Goal: Task Accomplishment & Management: Complete application form

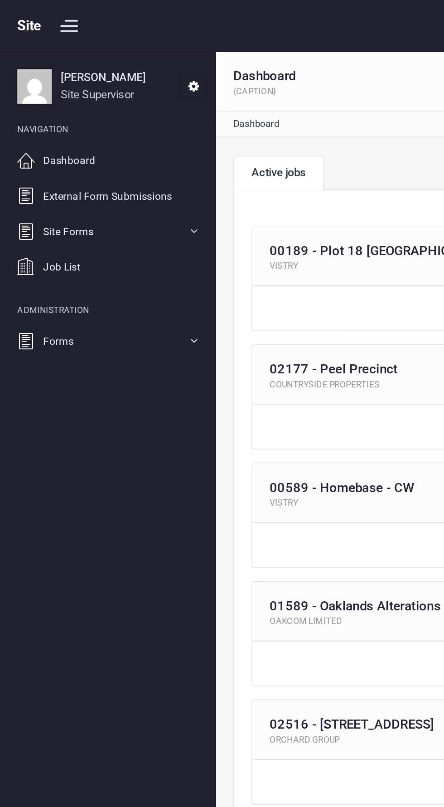
click at [100, 121] on li "Site Forms SC Forms Toolbox Talks Other Forms Short Delivery" at bounding box center [57, 121] width 104 height 19
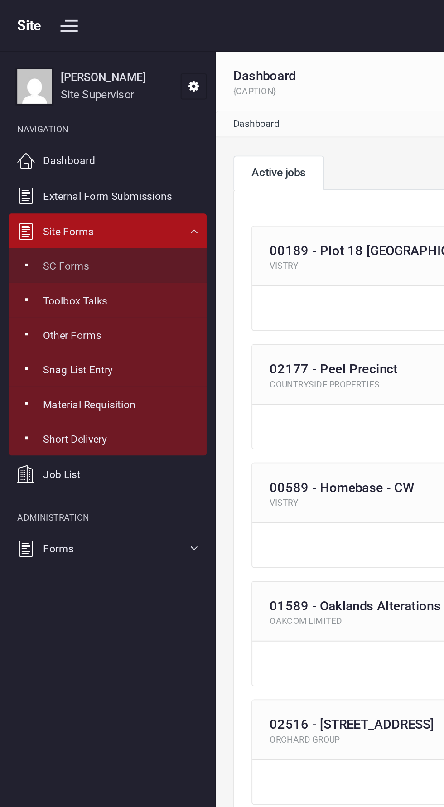
click at [28, 139] on span "SC Forms" at bounding box center [35, 139] width 24 height 8
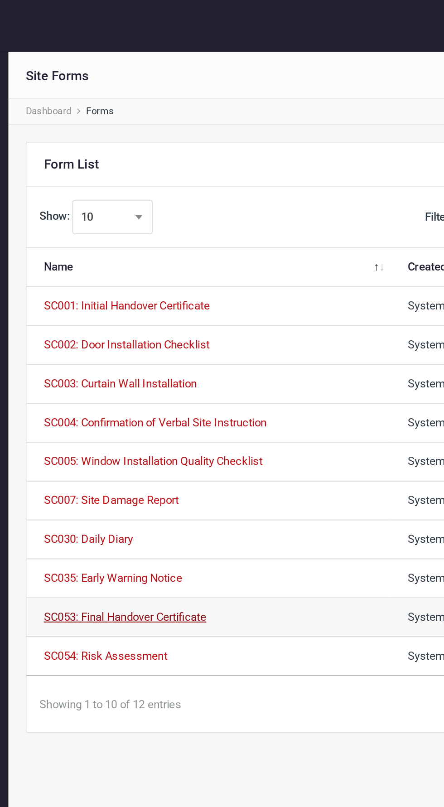
click at [177, 324] on link "SC053: Final Handover Certificate" at bounding box center [174, 323] width 85 height 7
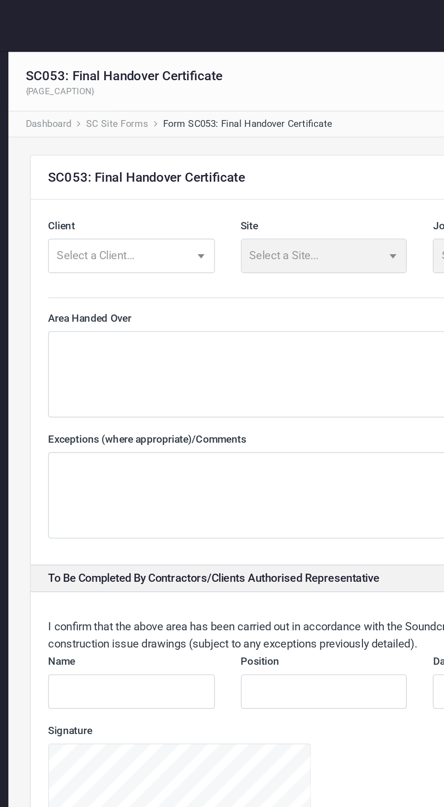
click at [189, 139] on span "Select a Client..." at bounding box center [178, 133] width 87 height 17
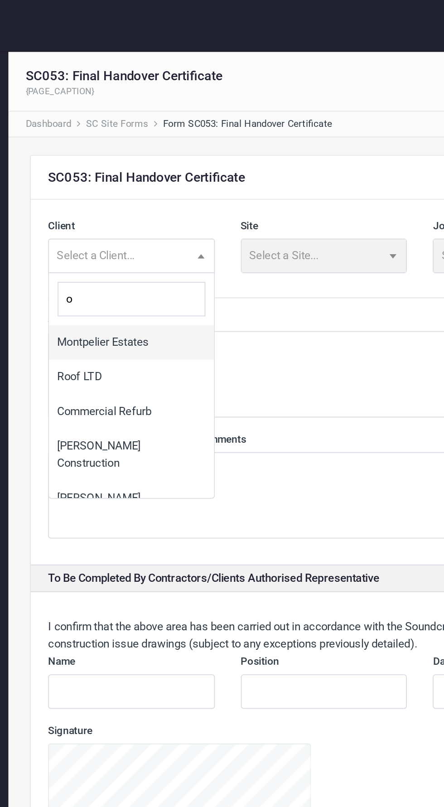
type input "or"
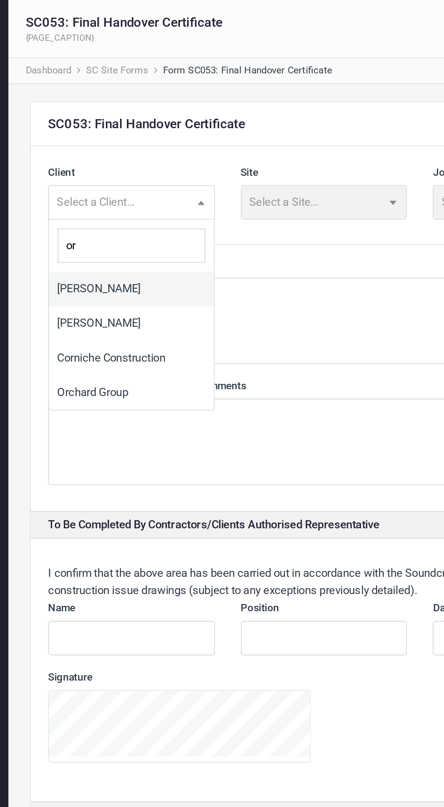
select select "35"
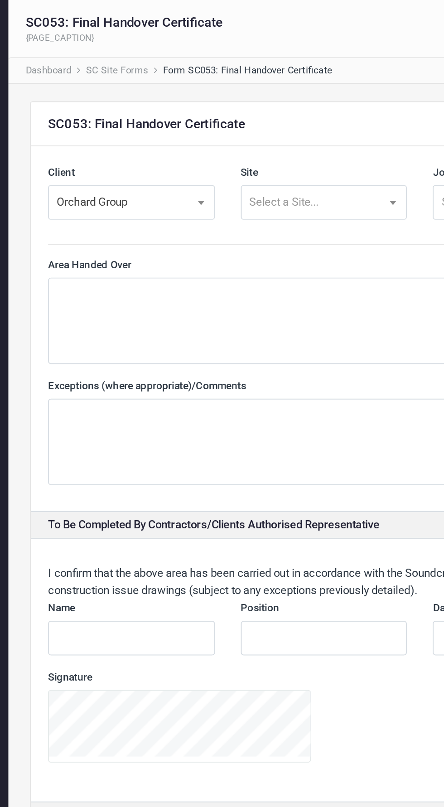
click at [264, 132] on span "Select a Site..." at bounding box center [258, 133] width 36 height 7
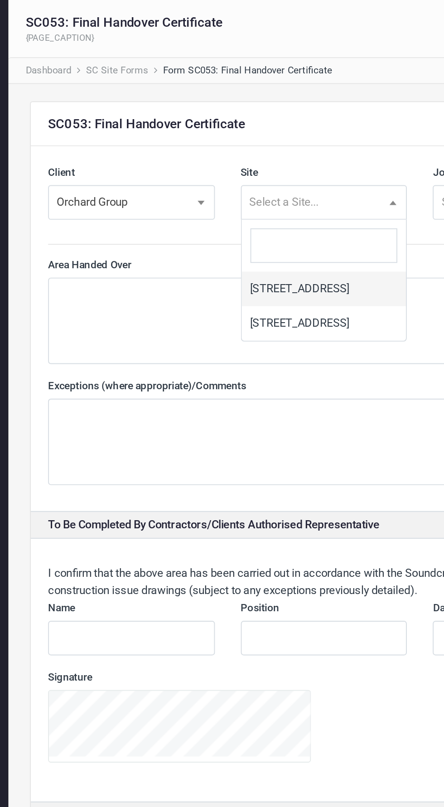
select select "69"
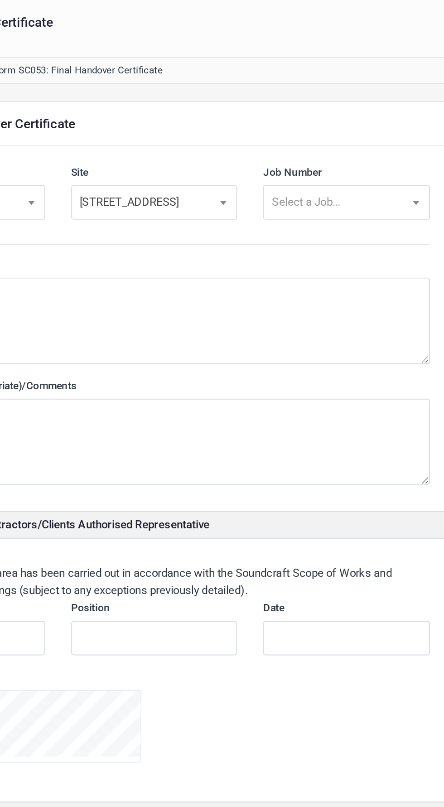
click at [360, 138] on span "Select a Job..." at bounding box center [379, 133] width 87 height 17
select select "59"
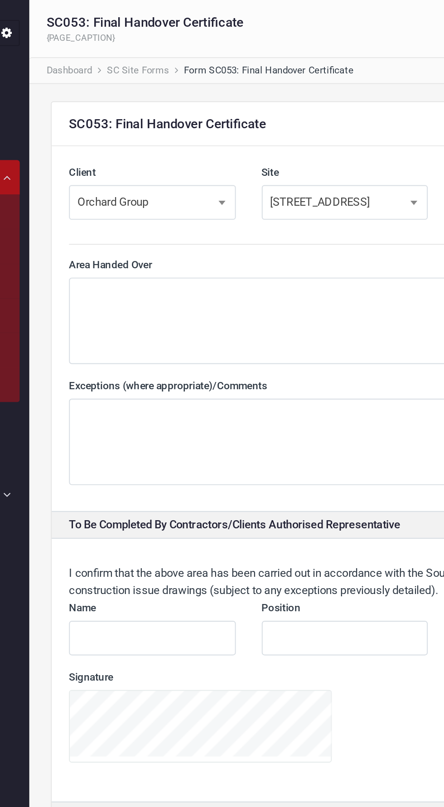
click at [148, 187] on textarea at bounding box center [278, 196] width 289 height 45
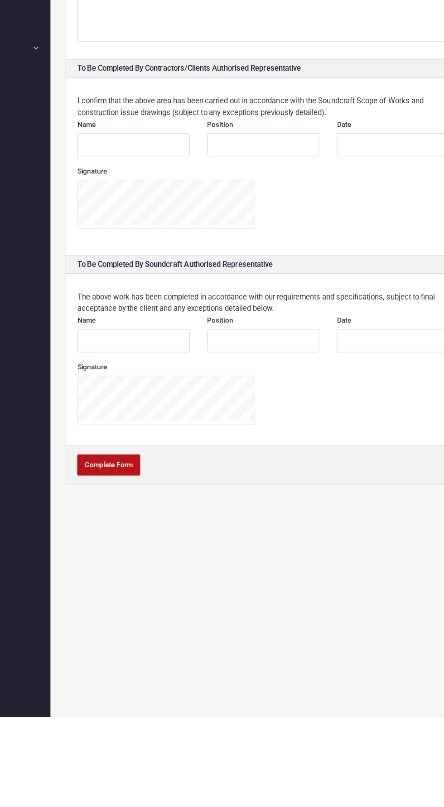
type textarea "Final handover of windows, CW & doors"
click at [195, 515] on input "text" at bounding box center [177, 515] width 87 height 18
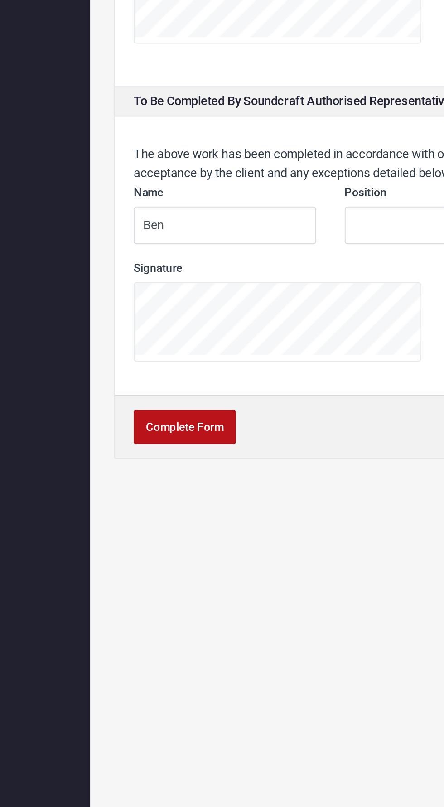
click at [184, 515] on input "Ben" at bounding box center [177, 515] width 87 height 18
type input "[PERSON_NAME]"
click at [259, 512] on input "text" at bounding box center [278, 515] width 87 height 18
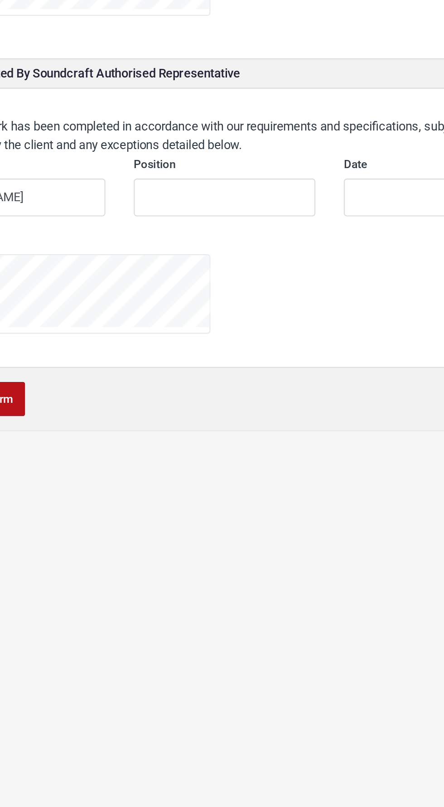
type input "Site manager"
click at [357, 513] on input "text" at bounding box center [379, 515] width 87 height 18
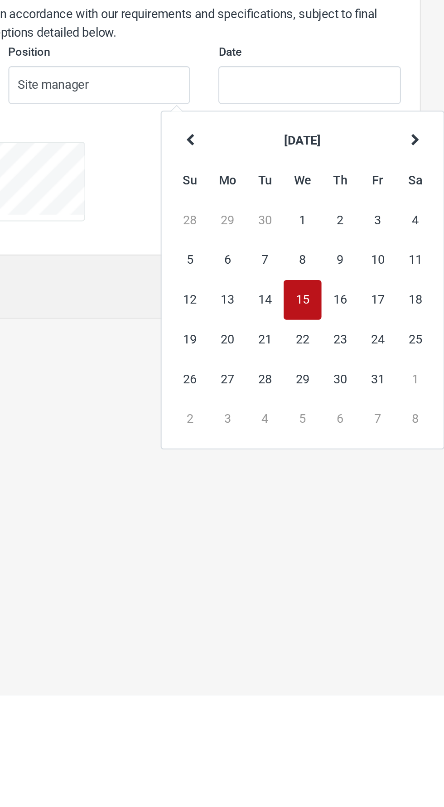
type input "[DATE]"
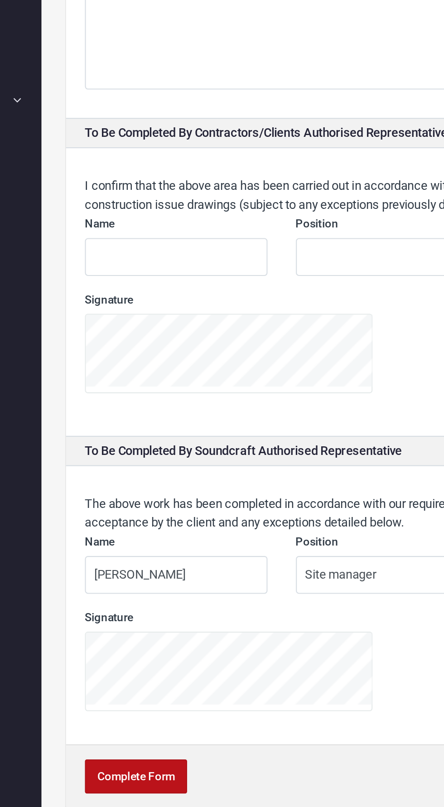
click at [153, 366] on input "text" at bounding box center [177, 362] width 87 height 18
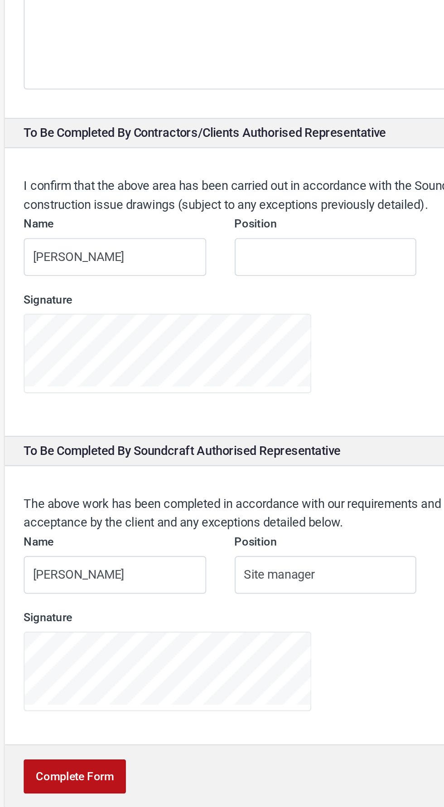
type input "[PERSON_NAME]"
click at [280, 360] on input "text" at bounding box center [278, 362] width 87 height 18
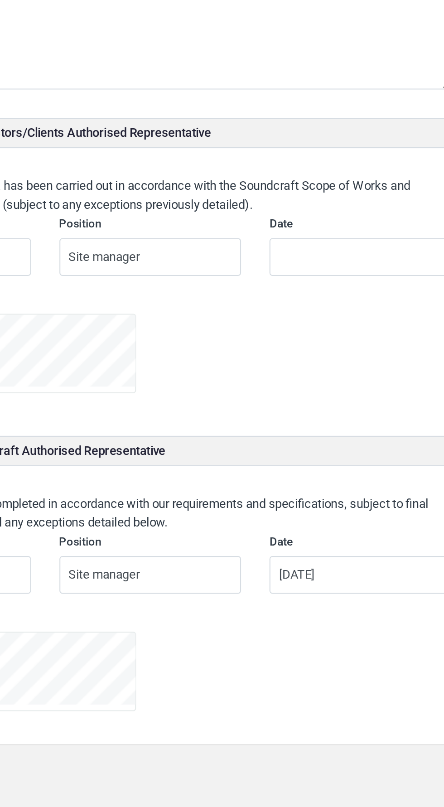
type input "Site manager"
click at [366, 362] on input "text" at bounding box center [379, 362] width 87 height 18
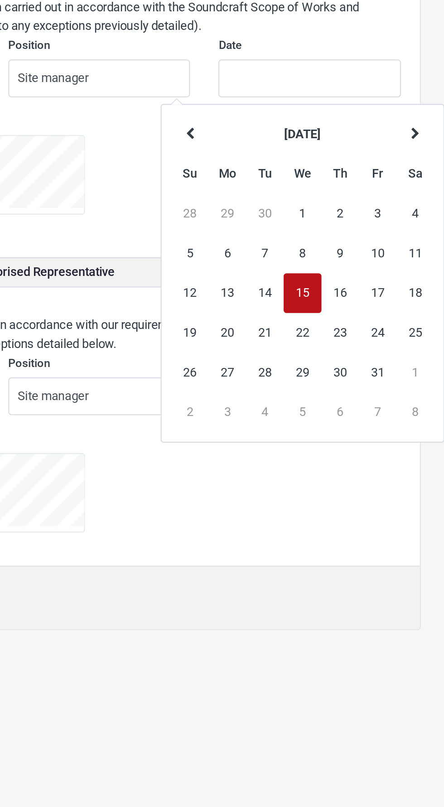
type input "[DATE]"
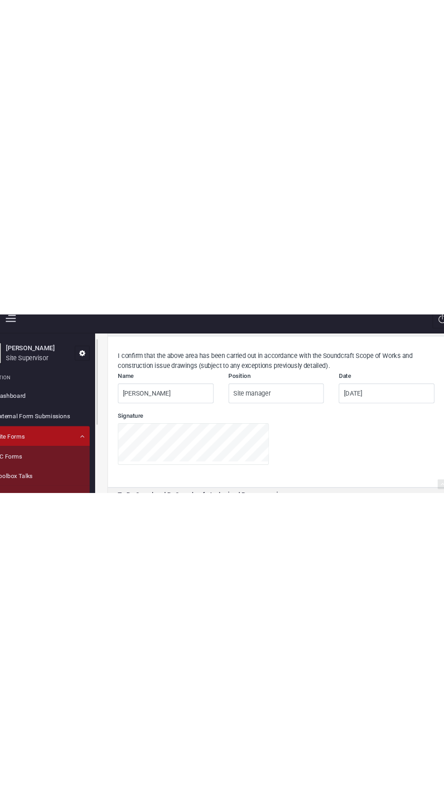
scroll to position [29, 0]
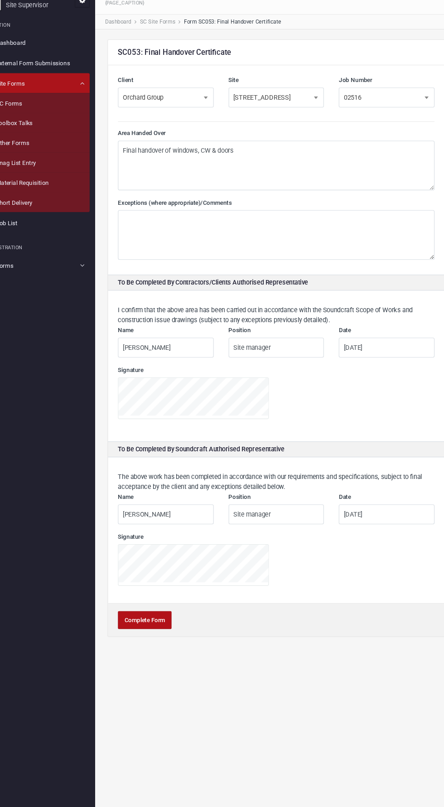
click at [158, 603] on button "Complete Form" at bounding box center [158, 611] width 49 height 16
click at [153, 603] on button "Complete Form" at bounding box center [158, 611] width 49 height 16
click at [162, 603] on button "Complete Form" at bounding box center [158, 611] width 49 height 16
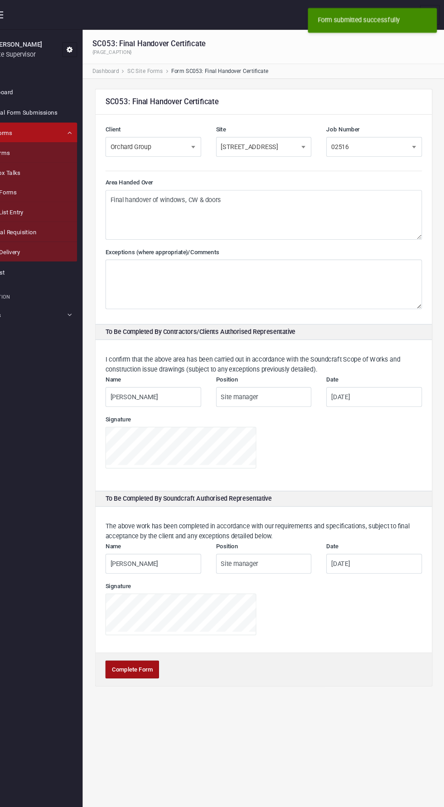
scroll to position [0, 0]
